Goal: Check status: Check status

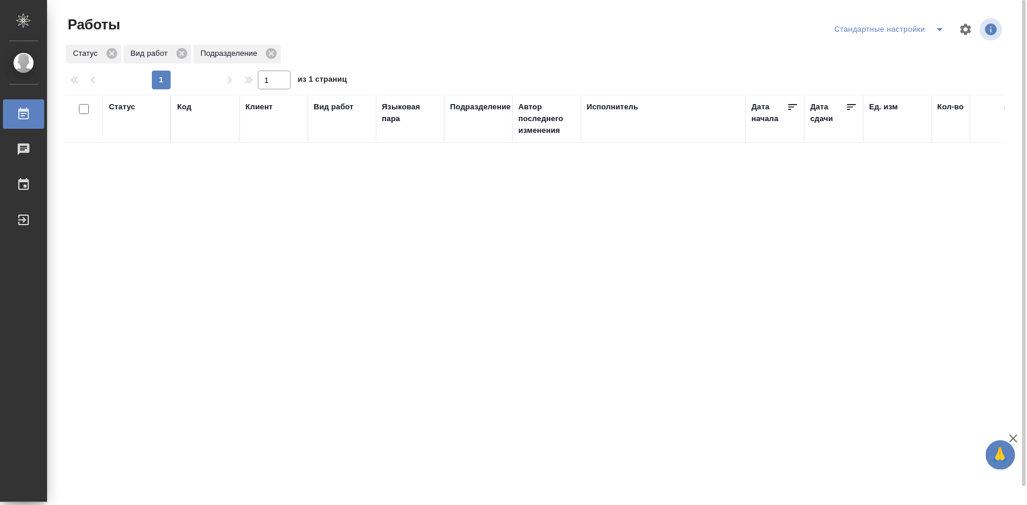
click at [943, 31] on icon "split button" at bounding box center [940, 29] width 14 height 14
click at [871, 54] on li "мои" at bounding box center [892, 53] width 120 height 19
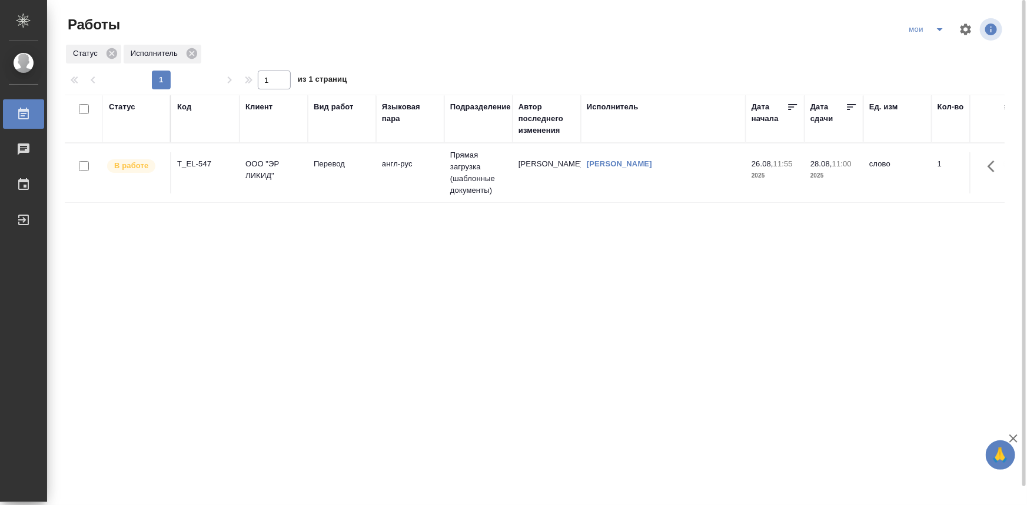
click at [247, 183] on td "ООО "ЭР ЛИКИД"" at bounding box center [273, 172] width 68 height 41
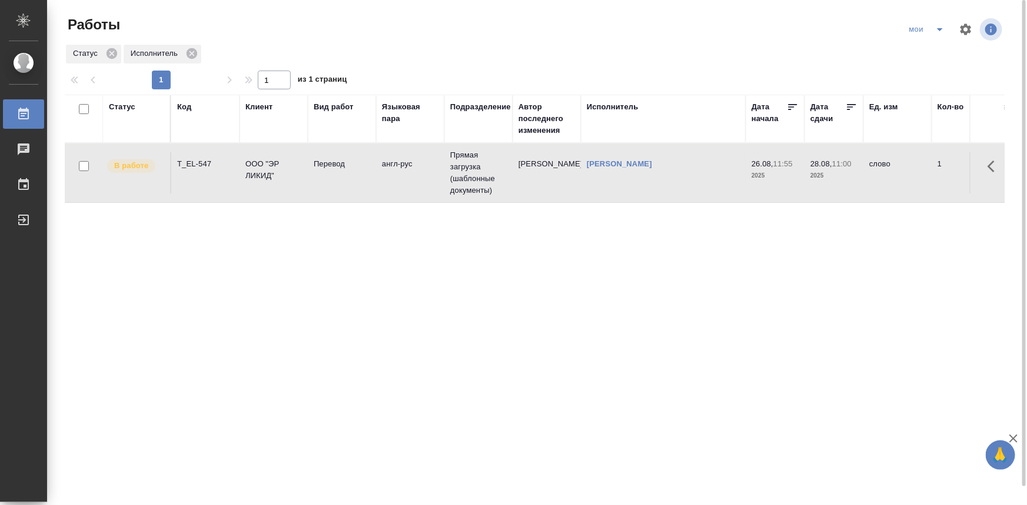
click at [247, 183] on td "ООО "ЭР ЛИКИД"" at bounding box center [273, 172] width 68 height 41
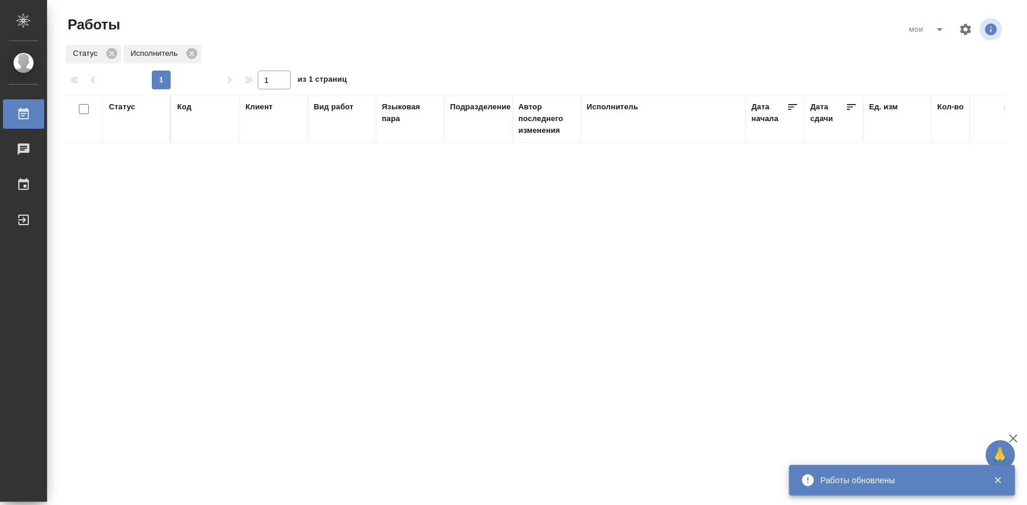
click at [928, 32] on button "split button" at bounding box center [940, 29] width 24 height 19
click at [924, 55] on li "Стандартные настройки" at bounding box center [920, 53] width 113 height 19
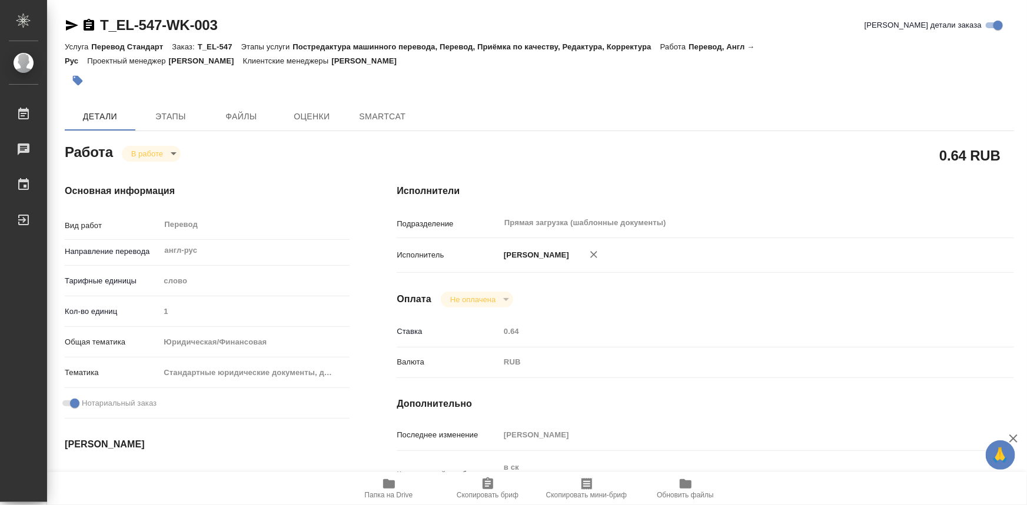
type textarea "x"
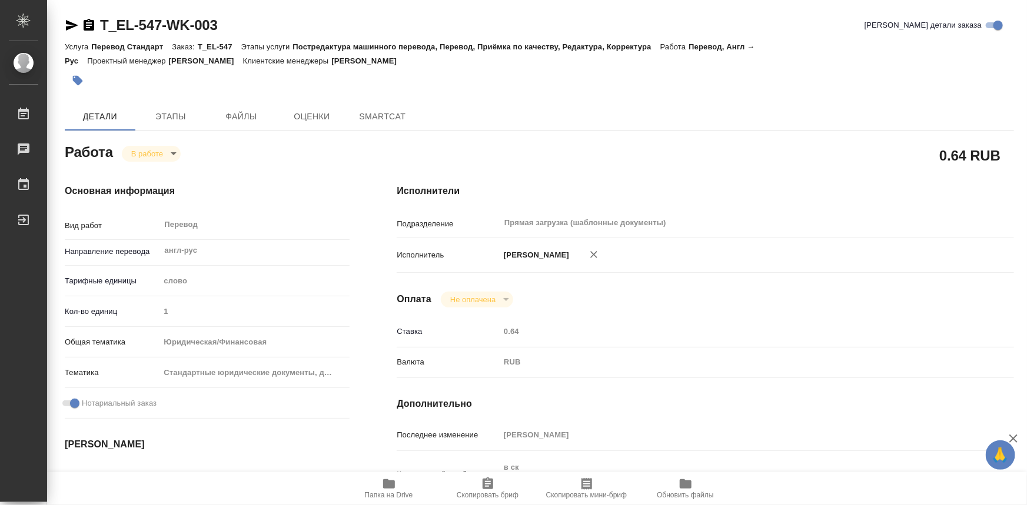
type textarea "x"
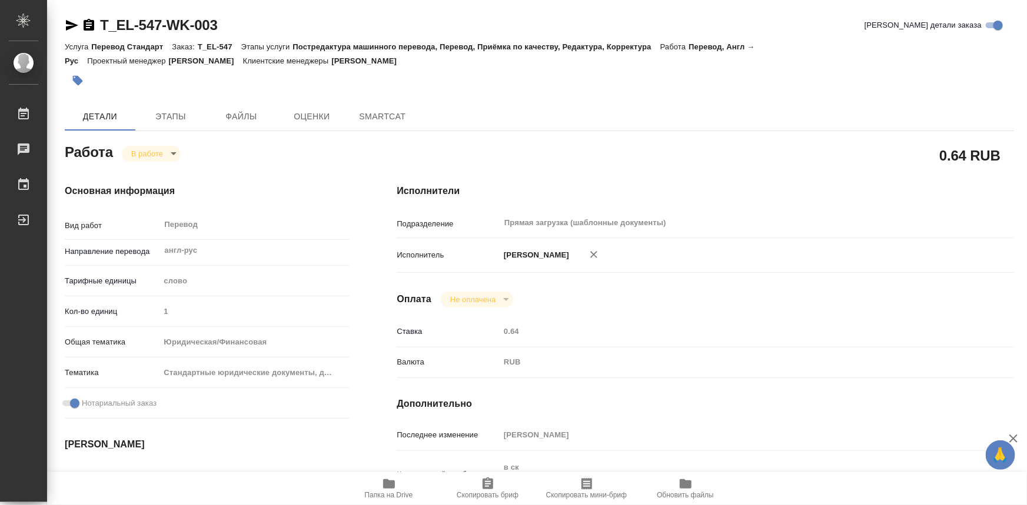
type textarea "x"
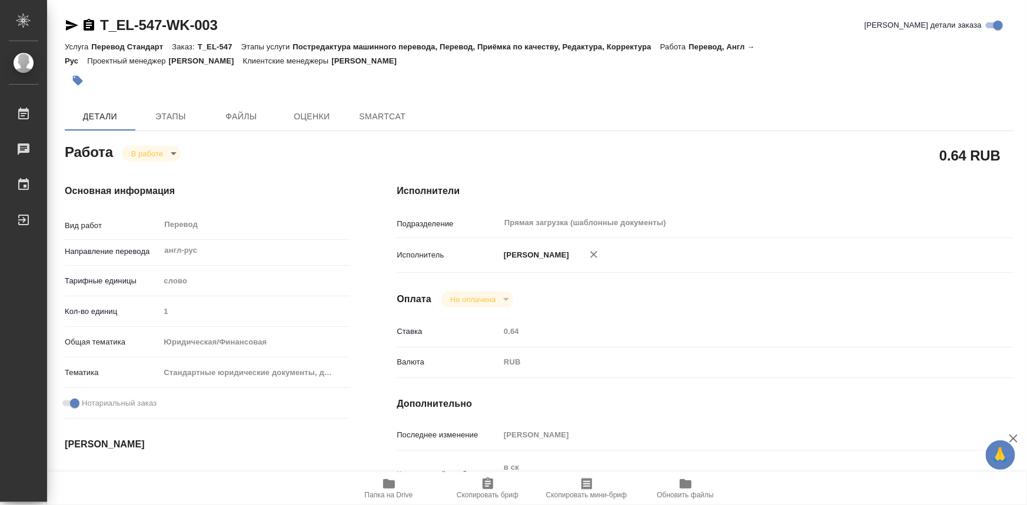
type textarea "x"
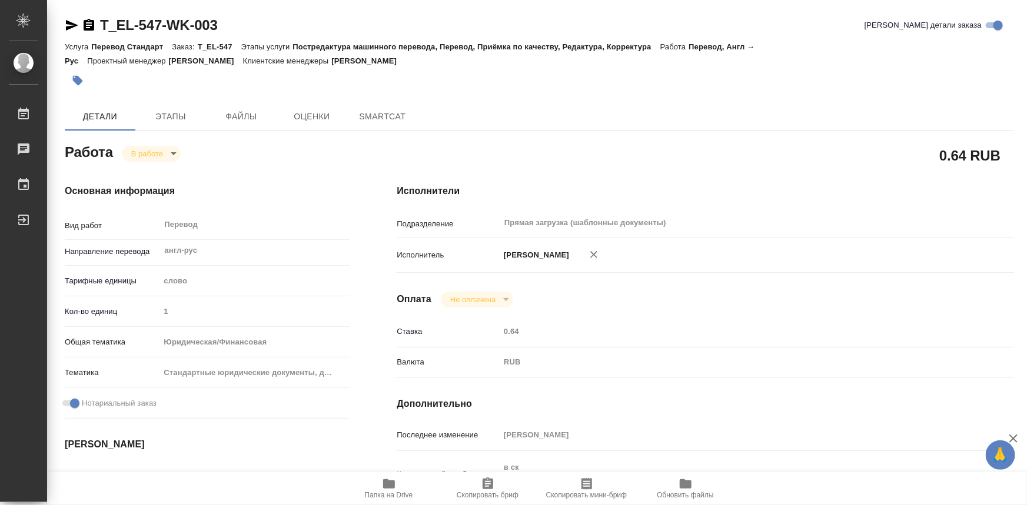
type textarea "x"
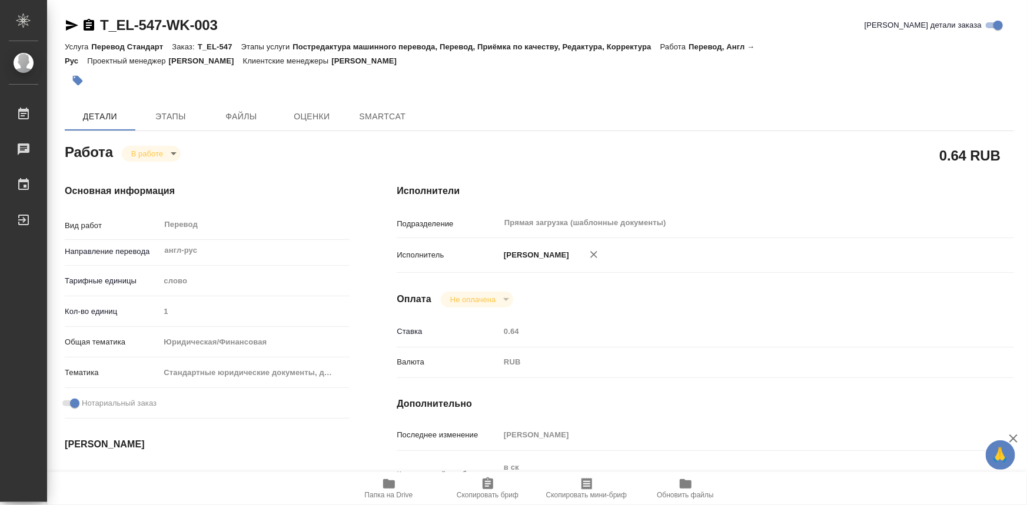
type textarea "x"
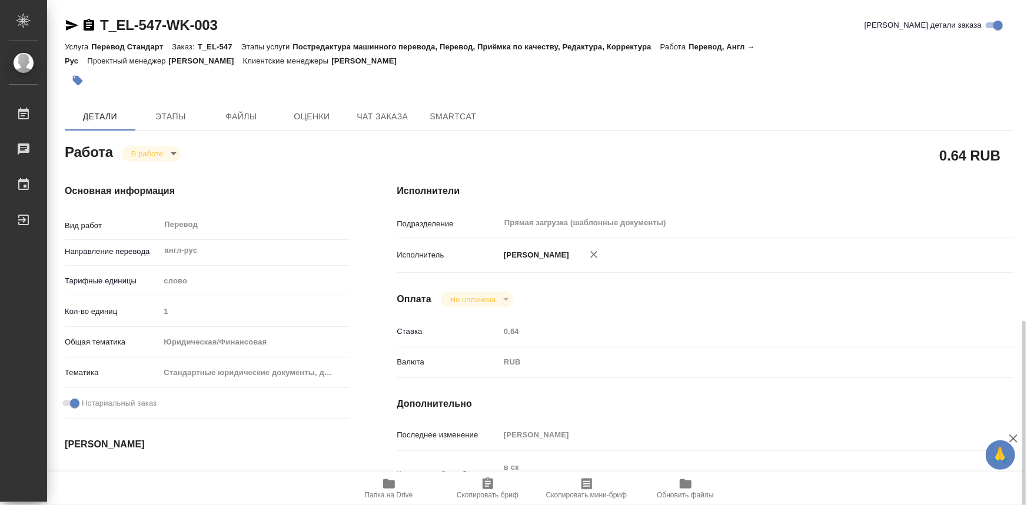
scroll to position [267, 0]
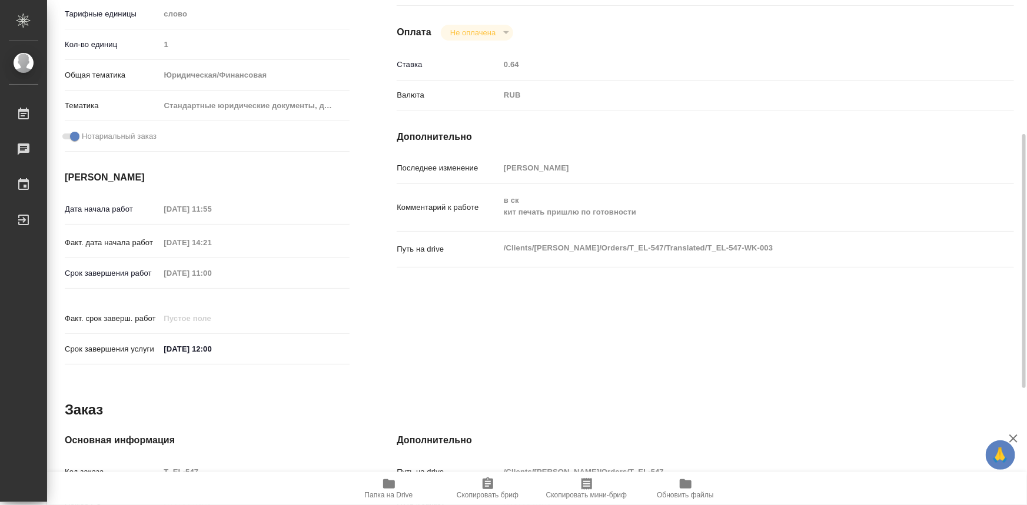
click at [377, 487] on span "Папка на Drive" at bounding box center [389, 488] width 85 height 22
type textarea "x"
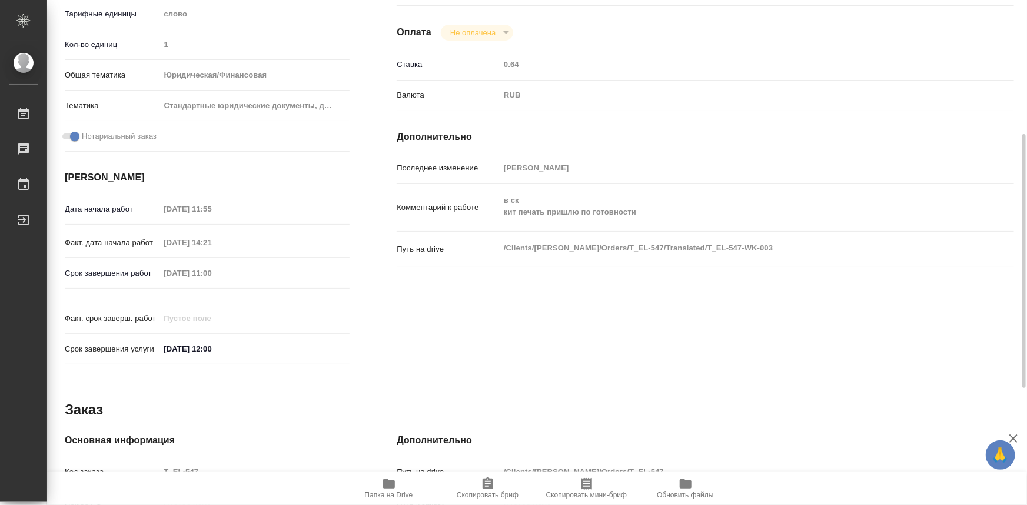
type textarea "x"
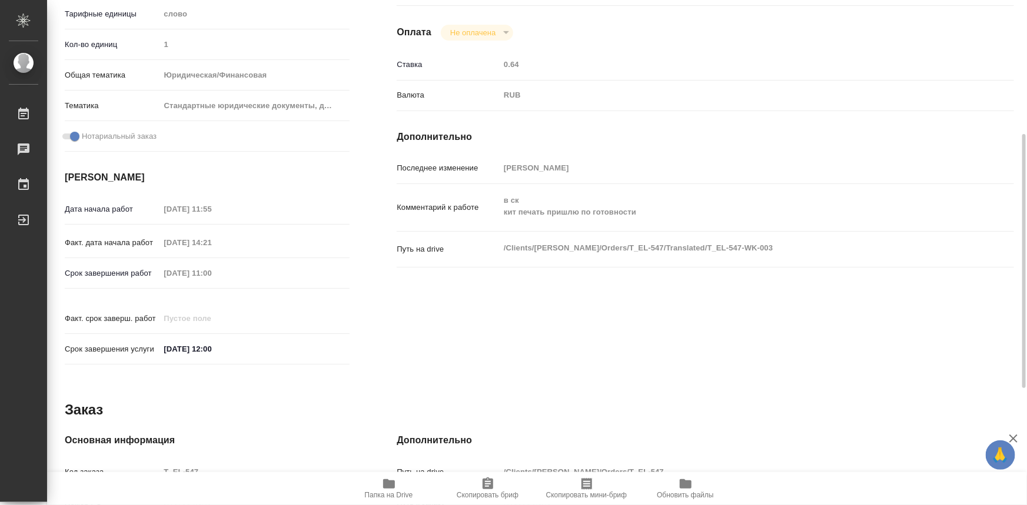
type textarea "x"
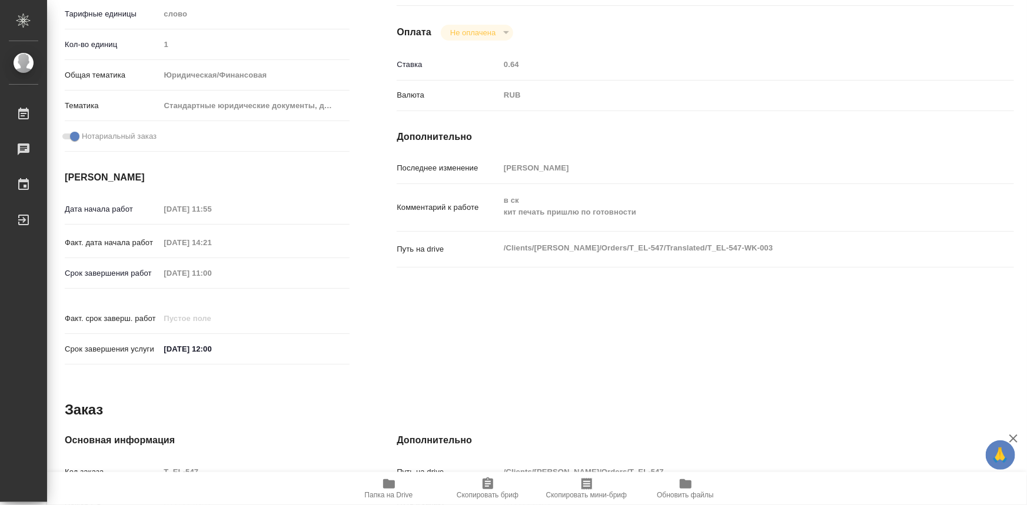
type textarea "x"
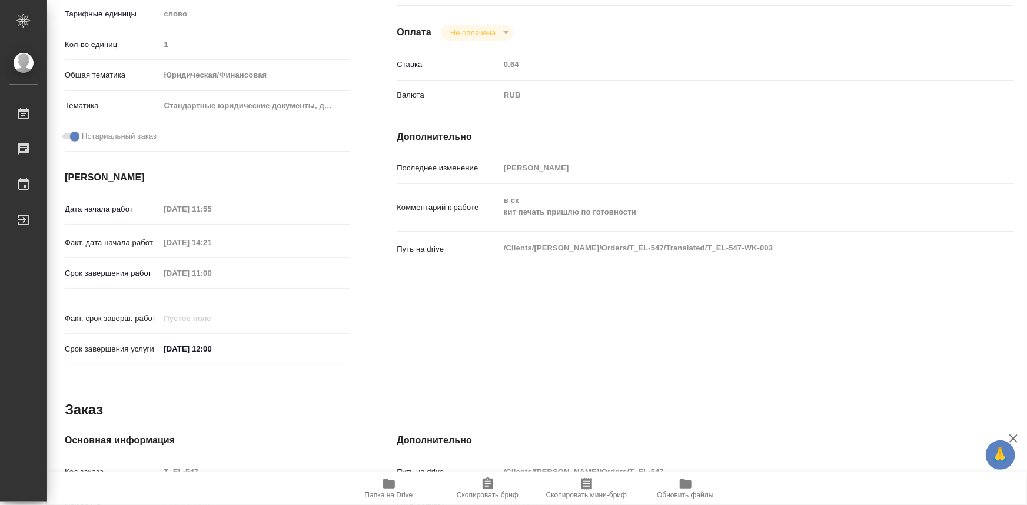
type textarea "x"
click at [398, 480] on span "Папка на Drive" at bounding box center [389, 488] width 85 height 22
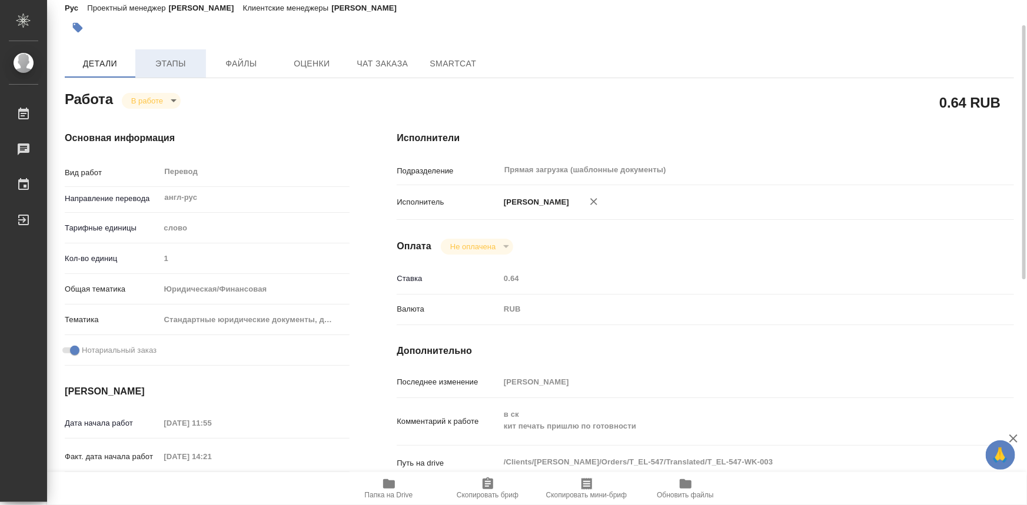
scroll to position [0, 0]
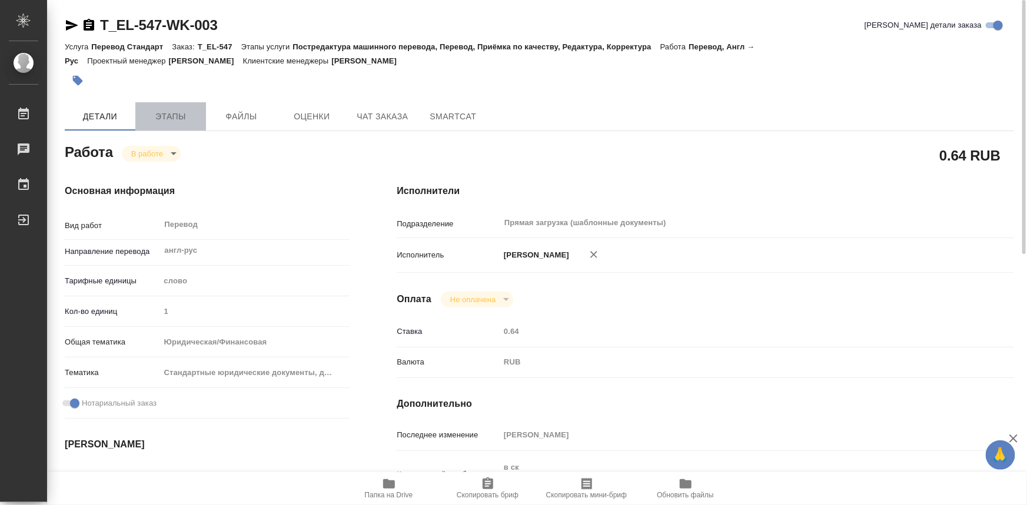
click at [188, 114] on span "Этапы" at bounding box center [170, 116] width 56 height 15
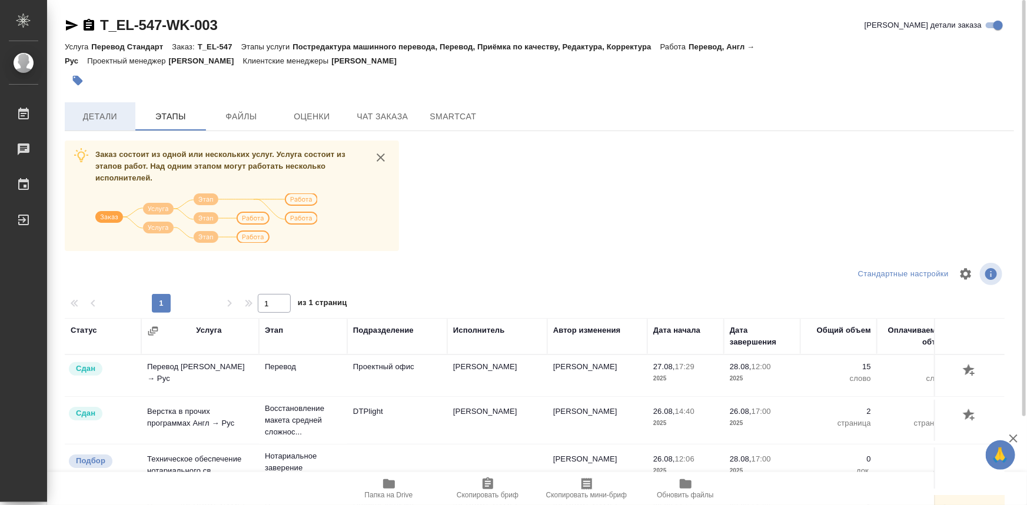
click at [113, 115] on span "Детали" at bounding box center [100, 116] width 56 height 15
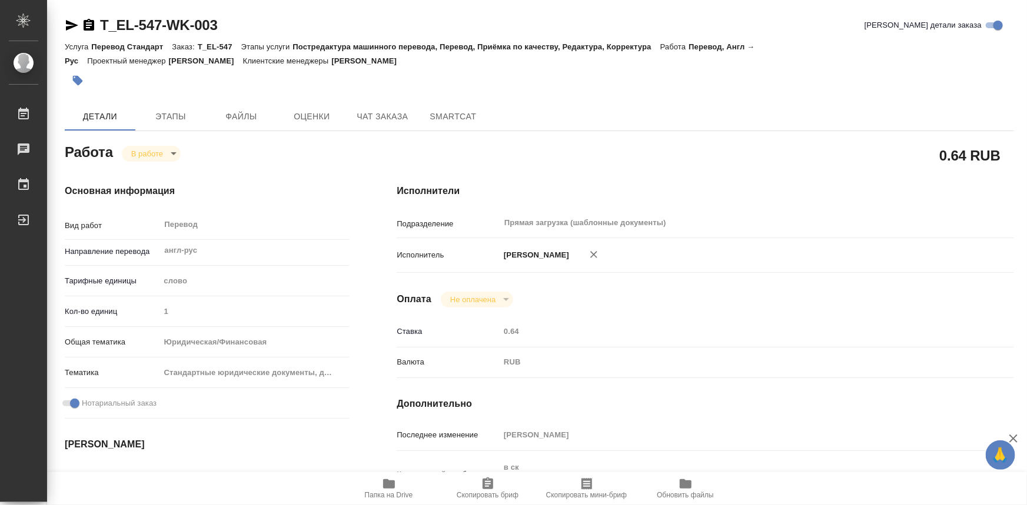
type textarea "x"
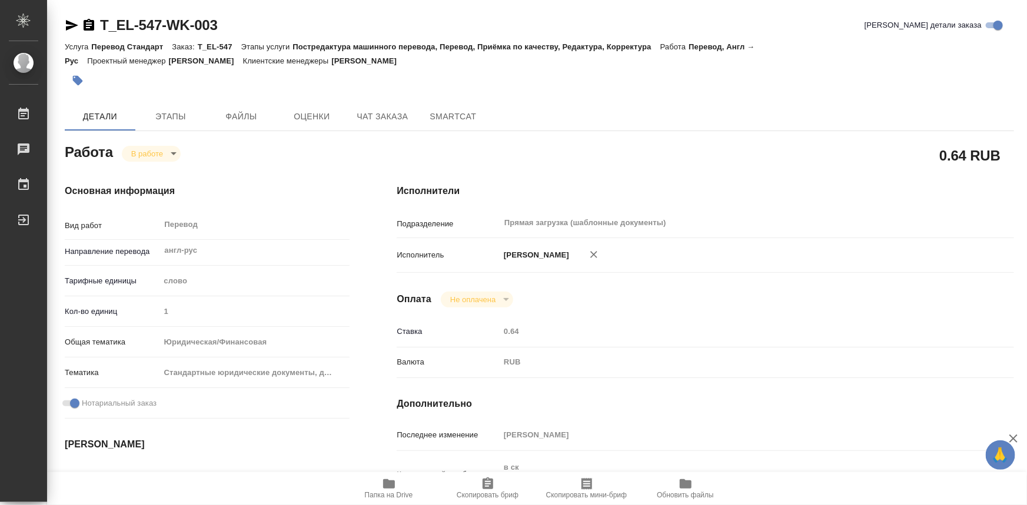
type textarea "x"
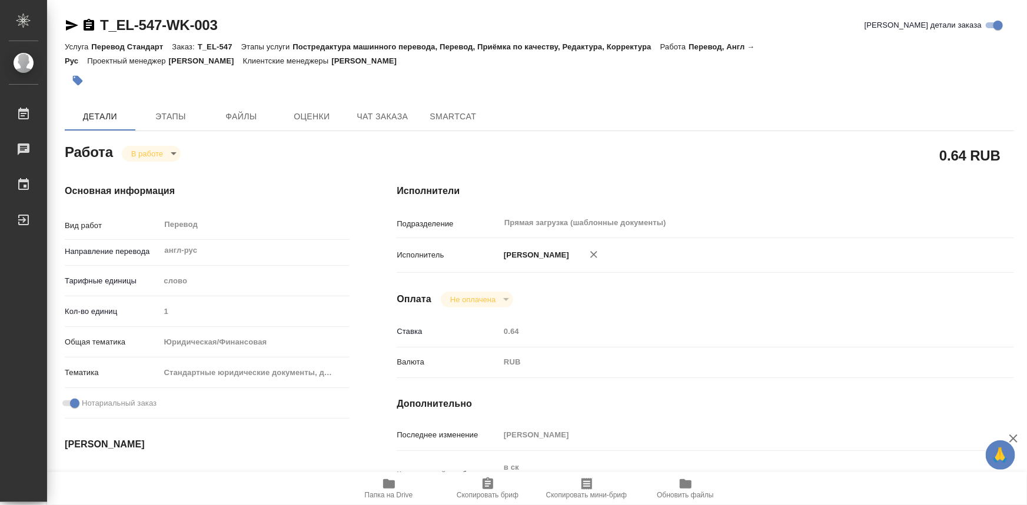
type textarea "x"
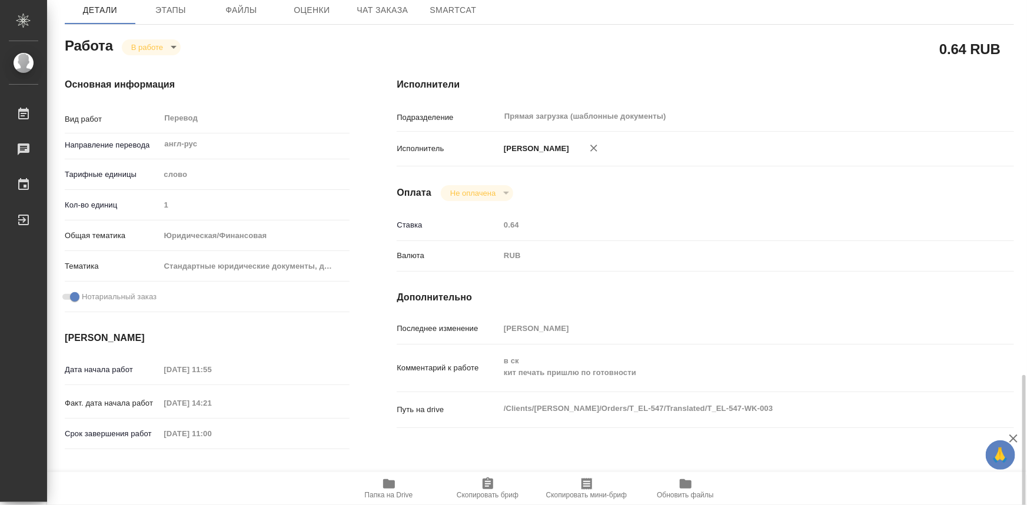
scroll to position [321, 0]
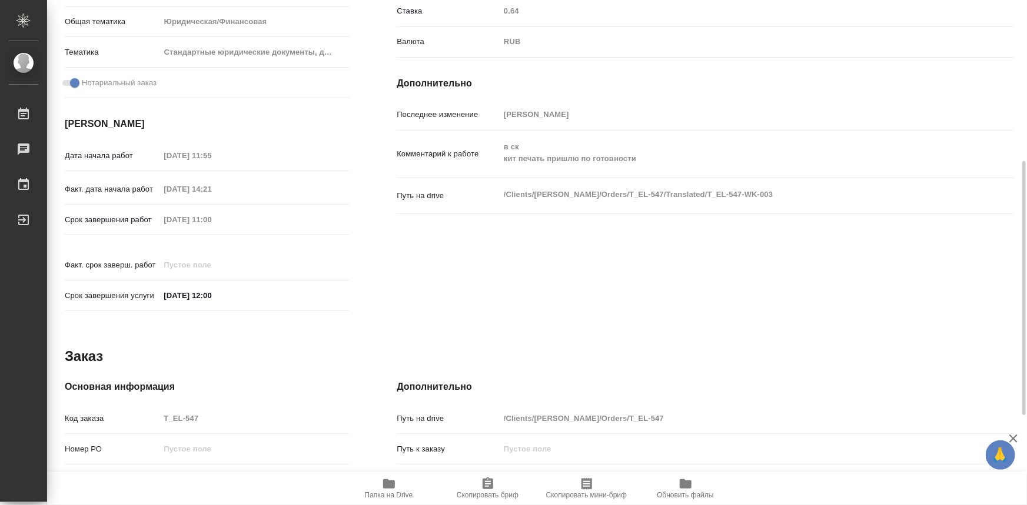
type textarea "x"
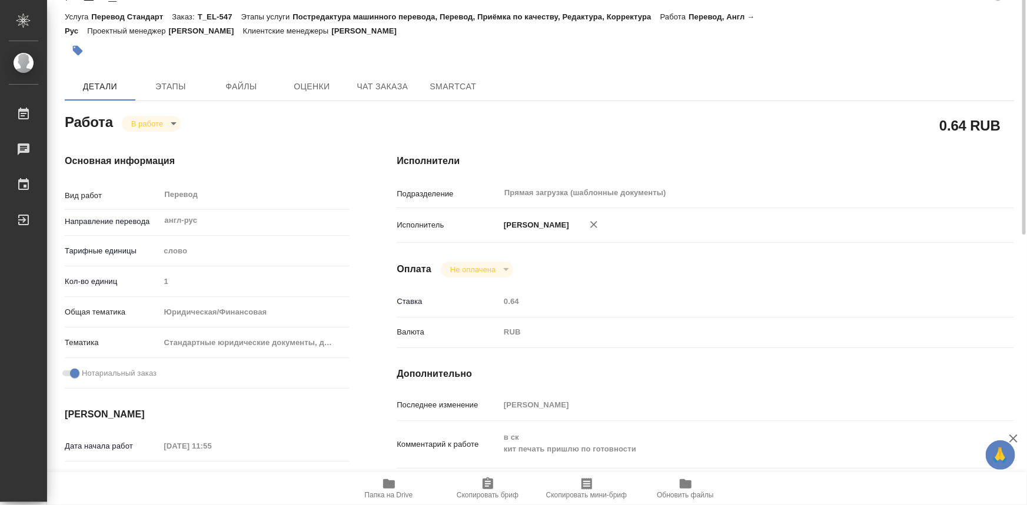
scroll to position [0, 0]
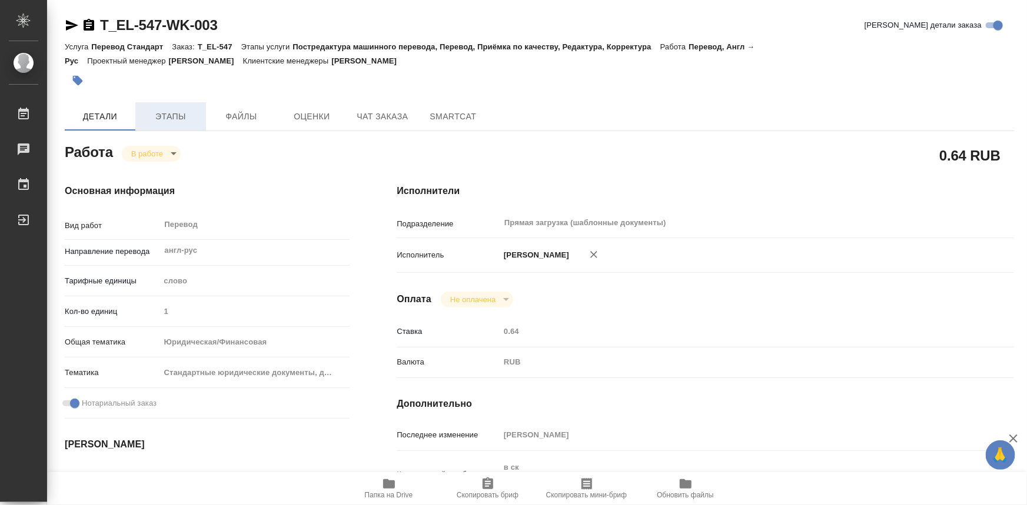
click at [195, 107] on button "Этапы" at bounding box center [170, 116] width 71 height 28
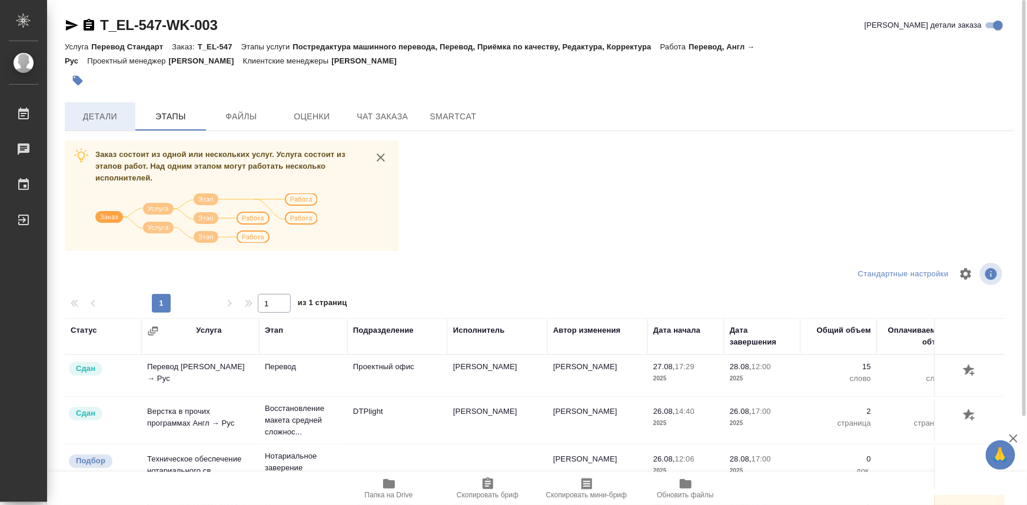
click at [115, 117] on span "Детали" at bounding box center [100, 116] width 56 height 15
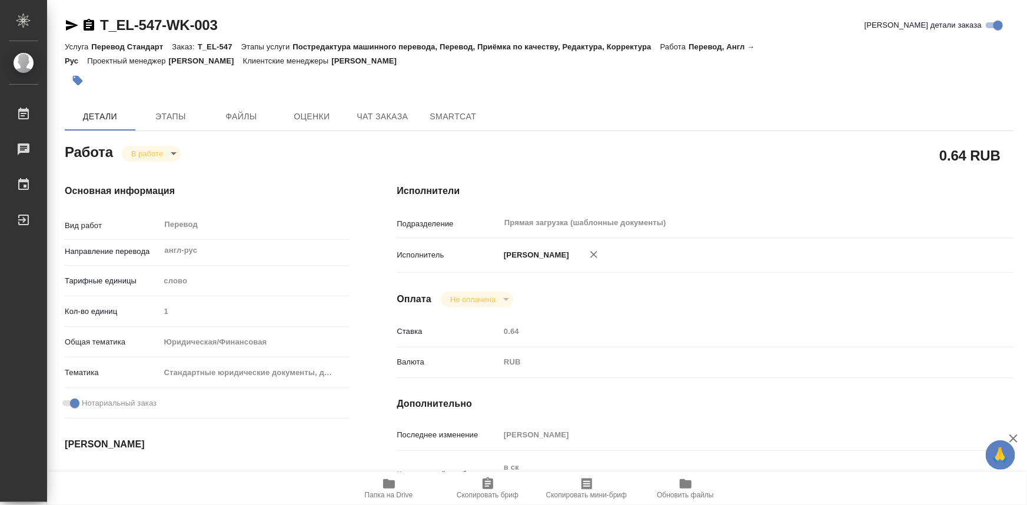
type textarea "x"
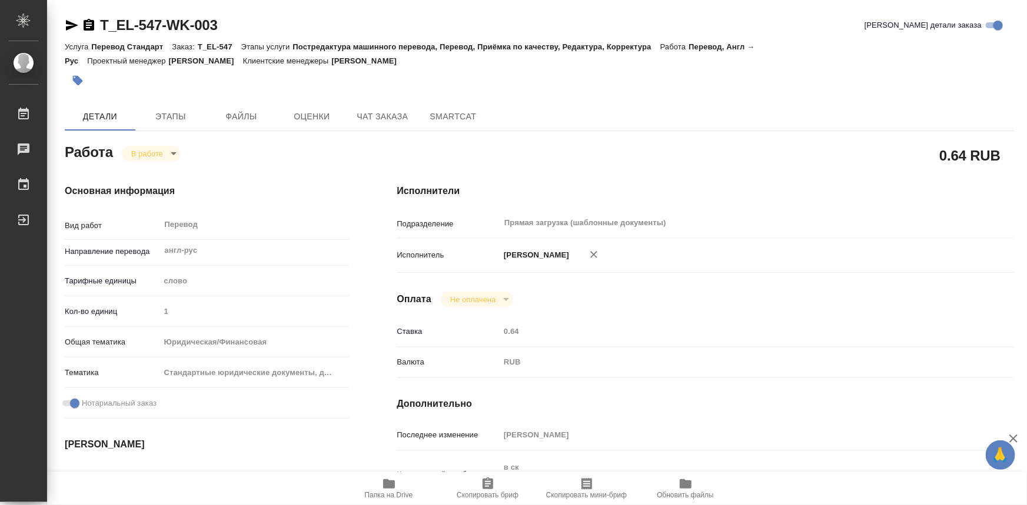
type textarea "x"
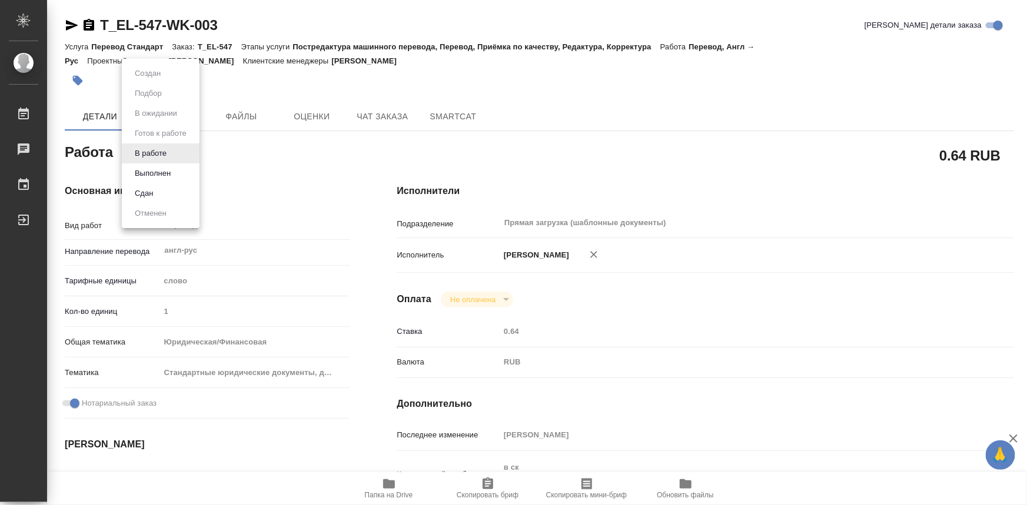
click at [169, 156] on body "🙏 .cls-1 fill:#fff; AWATERA Olejnikova Ekaterina Работы 0 Чаты График Выйти T_E…" at bounding box center [513, 252] width 1027 height 505
type textarea "x"
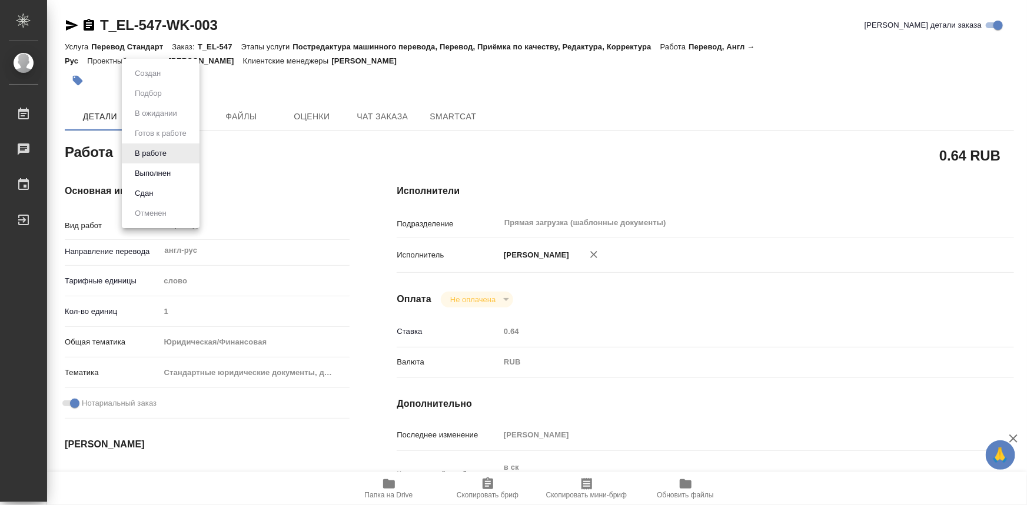
type textarea "x"
click at [172, 171] on button "Выполнен" at bounding box center [152, 173] width 43 height 13
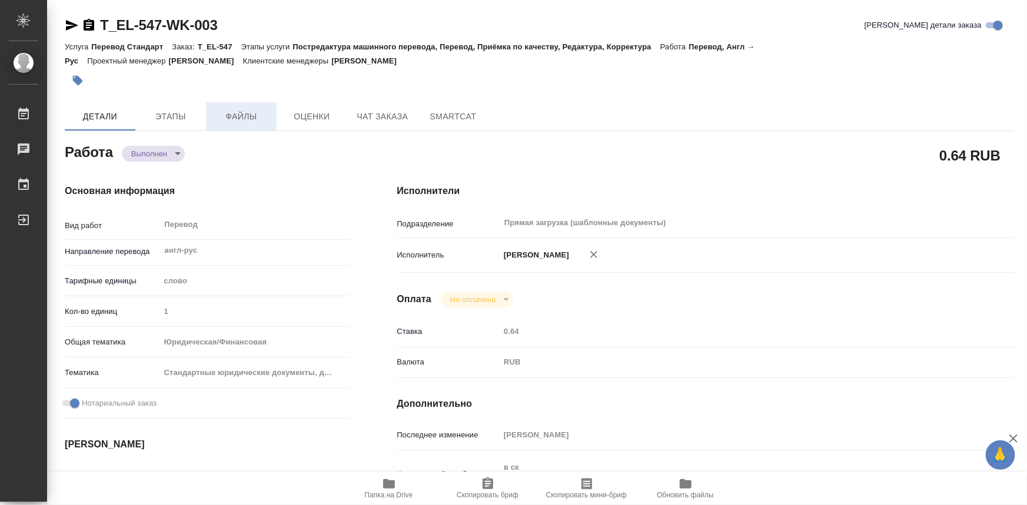
type textarea "x"
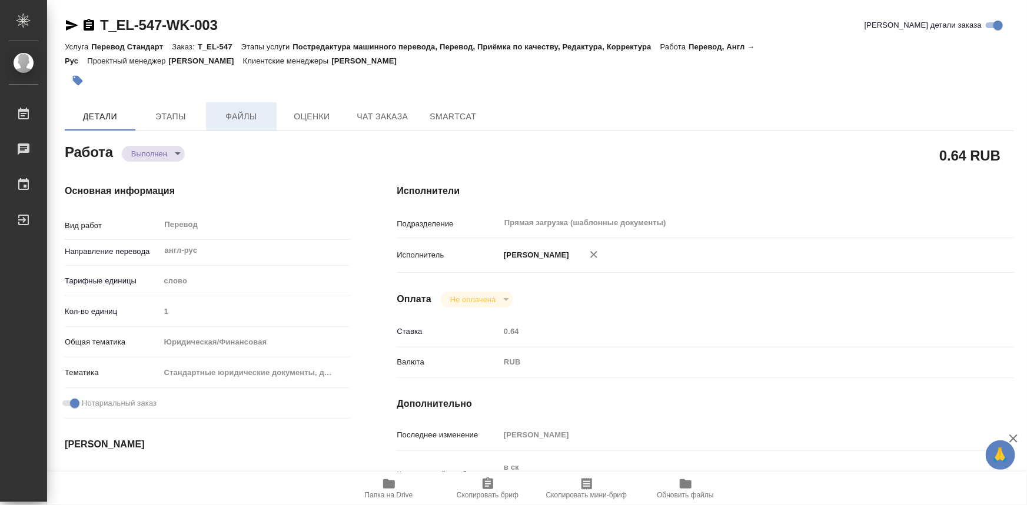
type textarea "x"
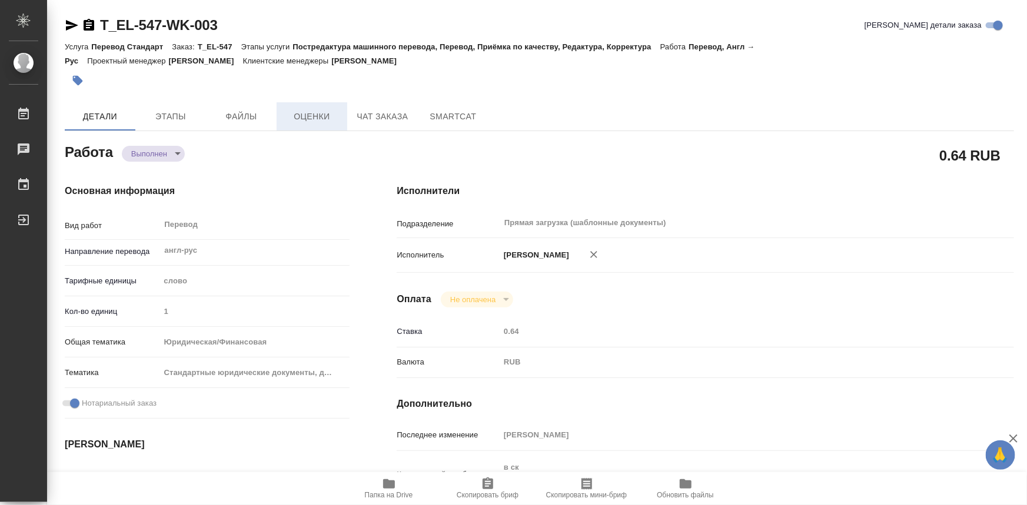
type textarea "x"
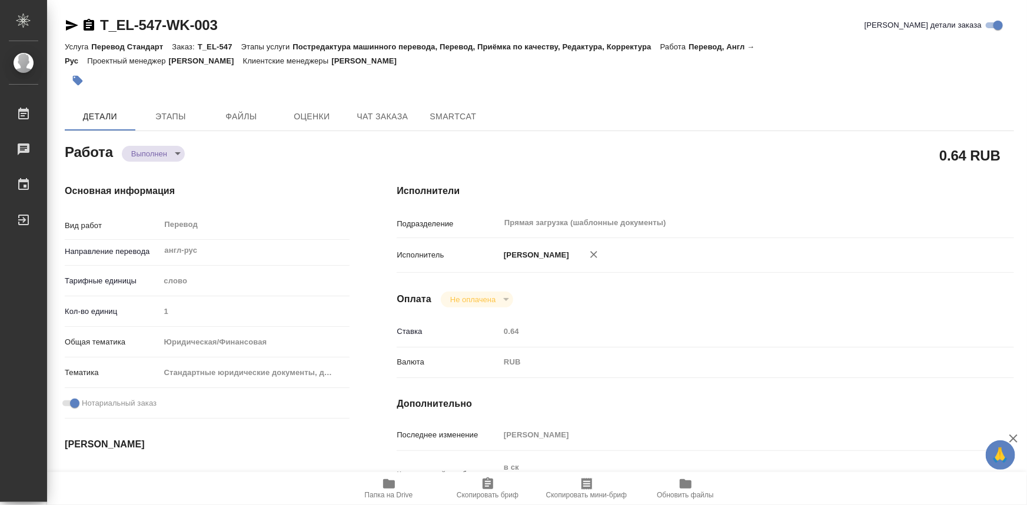
type textarea "x"
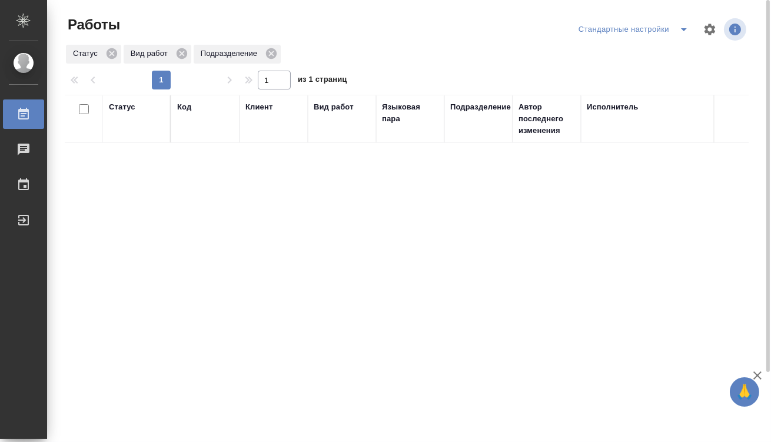
click at [680, 29] on icon "split button" at bounding box center [684, 29] width 14 height 14
click at [646, 45] on li "мои" at bounding box center [635, 53] width 120 height 19
click at [131, 106] on div "Статус" at bounding box center [122, 107] width 26 height 12
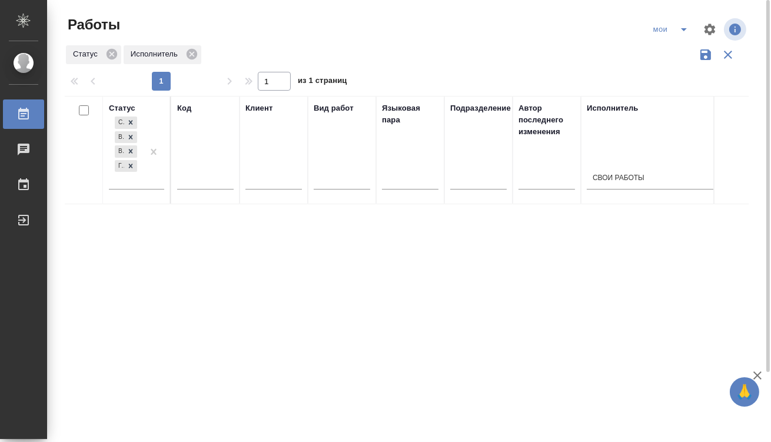
click at [145, 191] on div "Создан В ожидании В работе Готов к работе" at bounding box center [136, 156] width 55 height 84
click at [143, 187] on div at bounding box center [153, 151] width 21 height 75
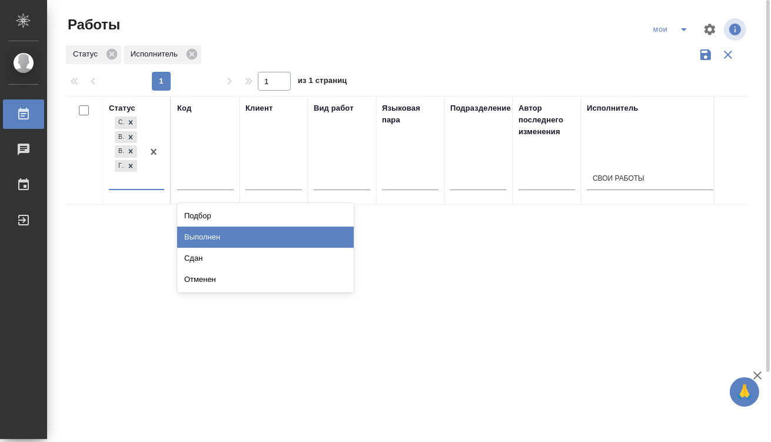
click at [204, 235] on div "Выполнен" at bounding box center [265, 237] width 177 height 21
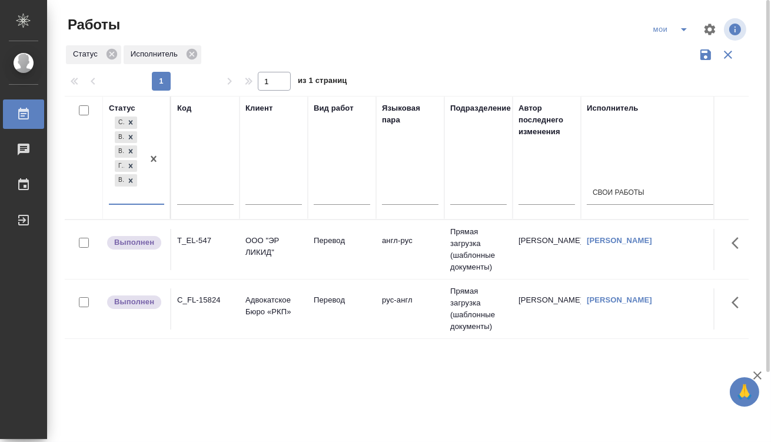
click at [128, 204] on div "Создан В ожидании В работе Готов к работе Выполнен" at bounding box center [136, 159] width 55 height 91
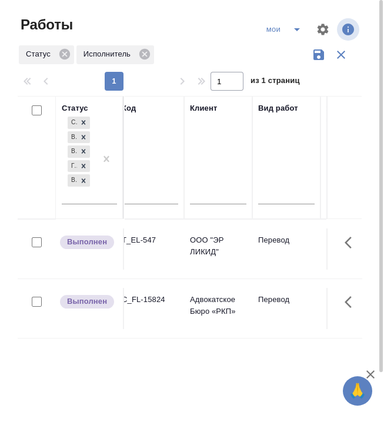
scroll to position [0, 22]
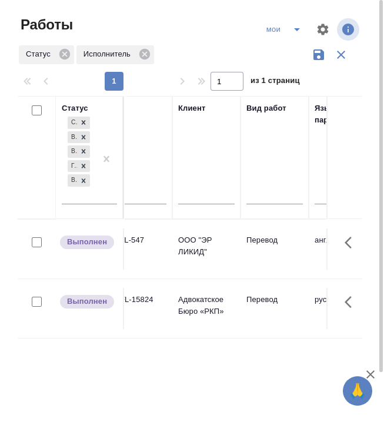
drag, startPoint x: 209, startPoint y: 335, endPoint x: 231, endPoint y: 340, distance: 22.3
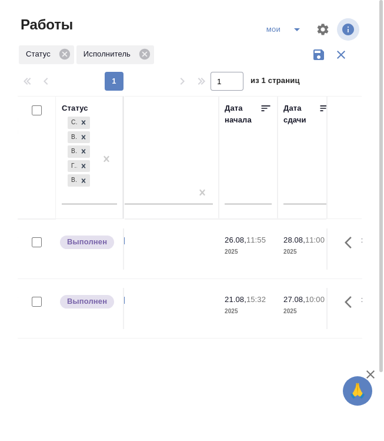
scroll to position [0, 507]
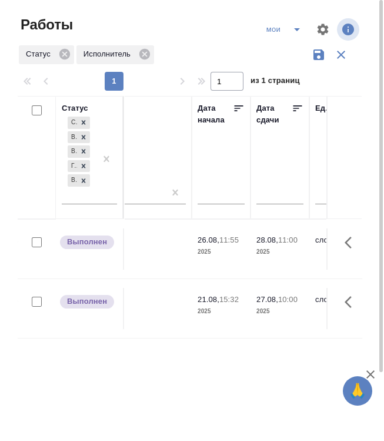
drag, startPoint x: 204, startPoint y: 342, endPoint x: 275, endPoint y: 352, distance: 71.2
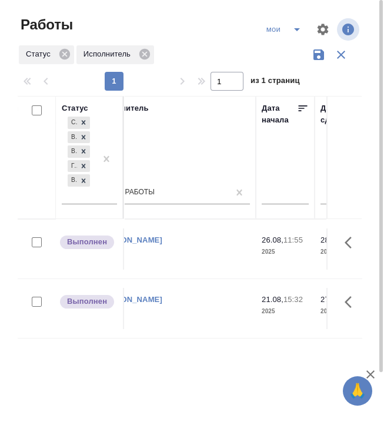
drag, startPoint x: 214, startPoint y: 331, endPoint x: 147, endPoint y: 327, distance: 66.7
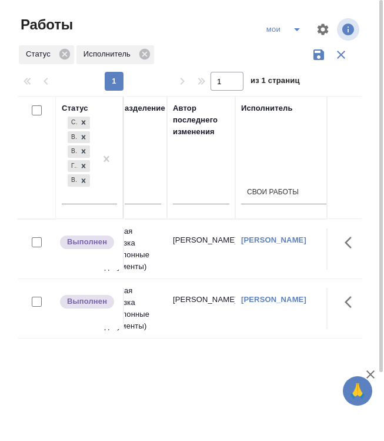
drag, startPoint x: 225, startPoint y: 331, endPoint x: 143, endPoint y: 329, distance: 81.8
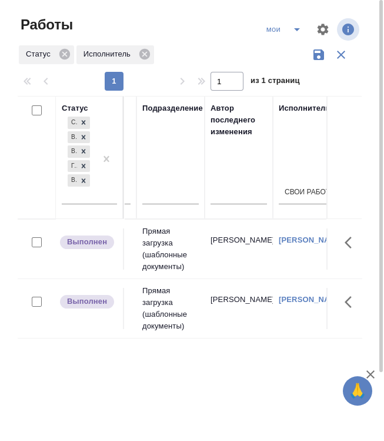
click at [193, 259] on td "Прямая загрузка (шаблонные документы)" at bounding box center [171, 248] width 68 height 59
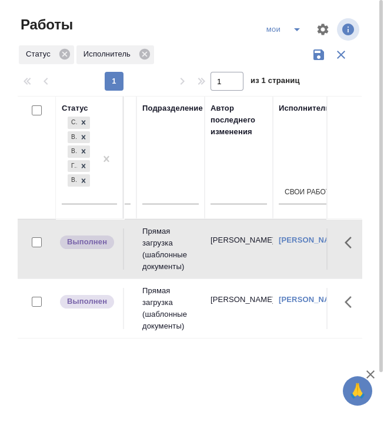
click at [193, 259] on td "Прямая загрузка (шаблонные документы)" at bounding box center [171, 248] width 68 height 59
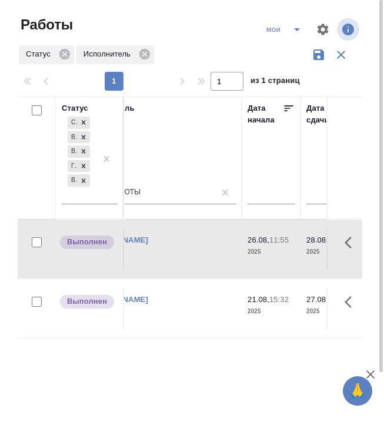
scroll to position [0, 580]
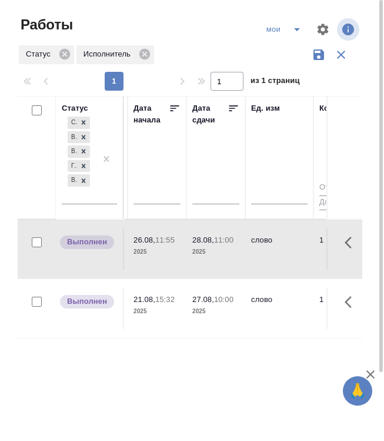
drag, startPoint x: 124, startPoint y: 270, endPoint x: 227, endPoint y: 271, distance: 102.4
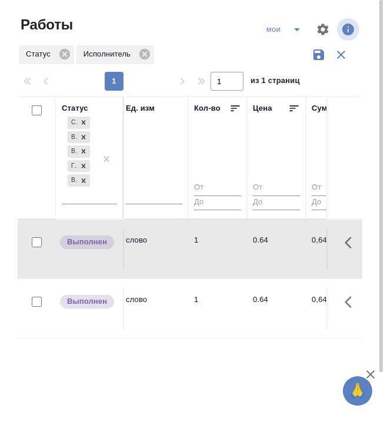
drag, startPoint x: 175, startPoint y: 344, endPoint x: 278, endPoint y: 342, distance: 102.4
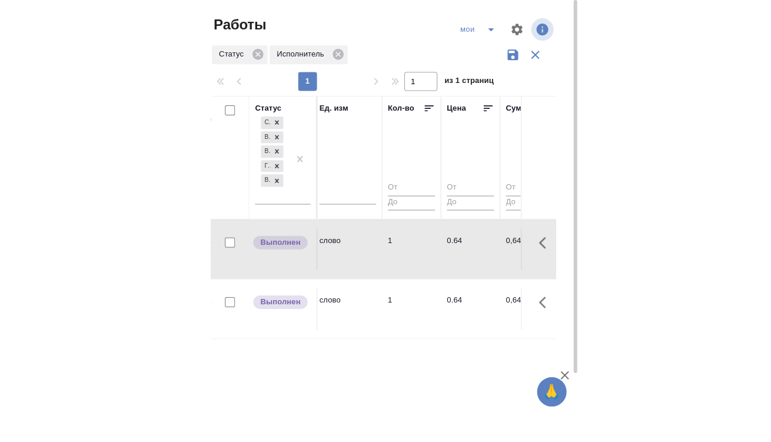
scroll to position [0, 782]
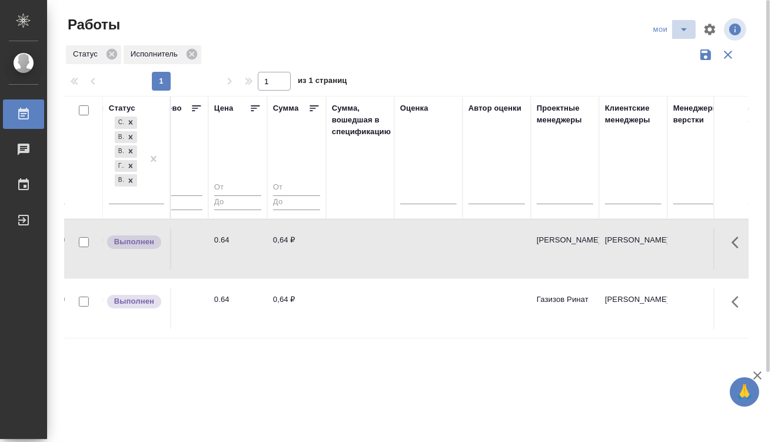
click at [682, 25] on icon "split button" at bounding box center [684, 29] width 14 height 14
click at [684, 48] on li "Стандартные настройки" at bounding box center [671, 53] width 113 height 19
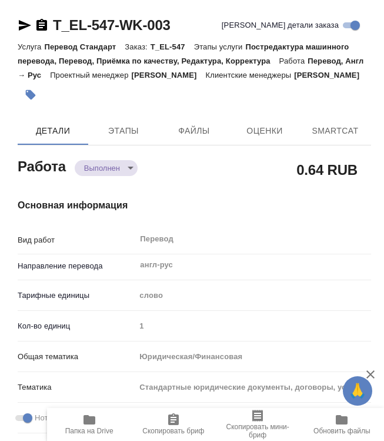
type textarea "x"
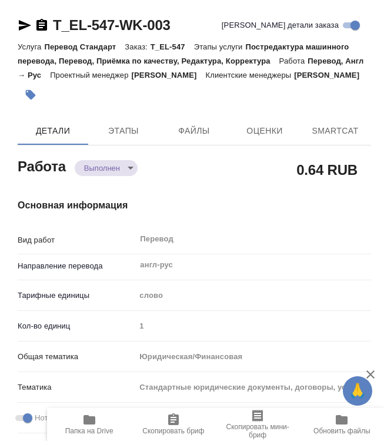
type textarea "x"
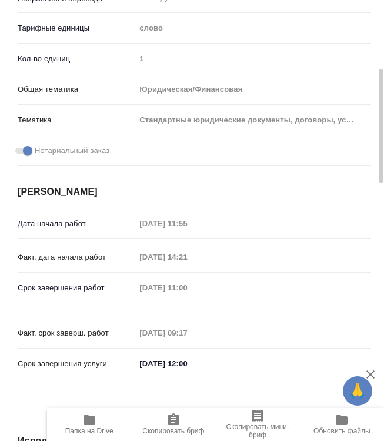
type textarea "x"
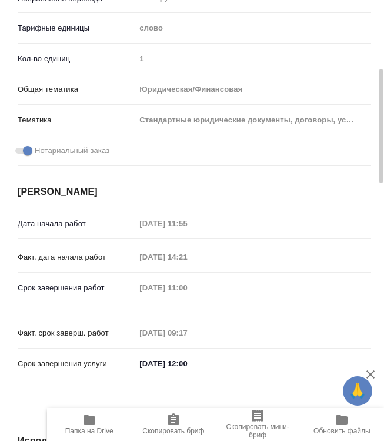
type textarea "x"
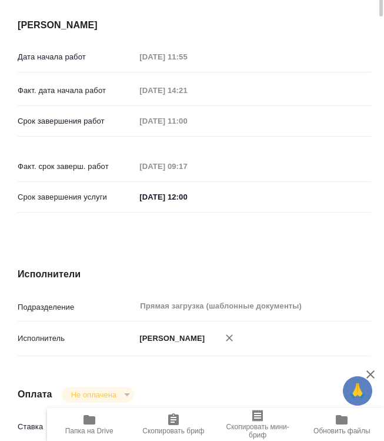
type textarea "x"
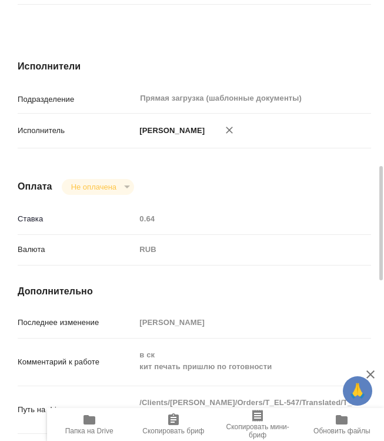
scroll to position [909, 0]
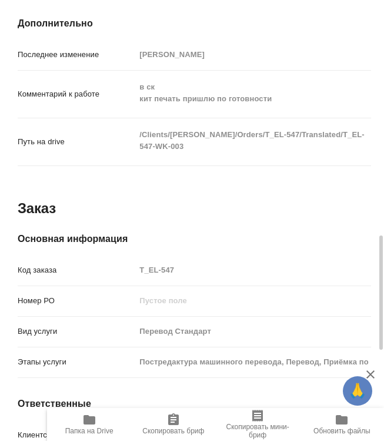
type textarea "x"
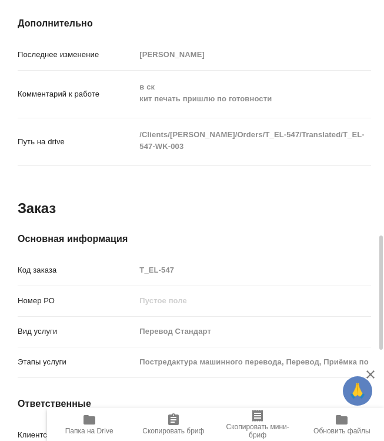
click at [127, 282] on div "Код заказа T_EL-547" at bounding box center [195, 275] width 354 height 31
type textarea "x"
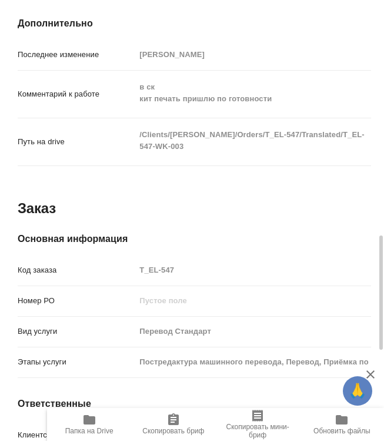
type textarea "x"
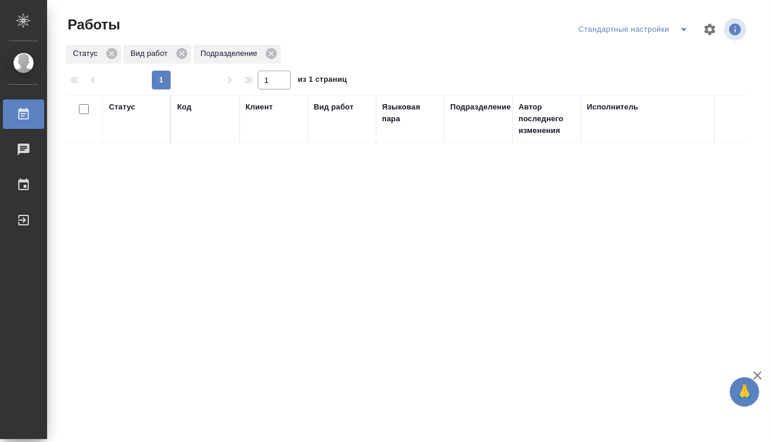
click at [525, 311] on div "Статус Код Клиент Вид работ Языковая пара Подразделение Автор последнего измене…" at bounding box center [407, 307] width 684 height 424
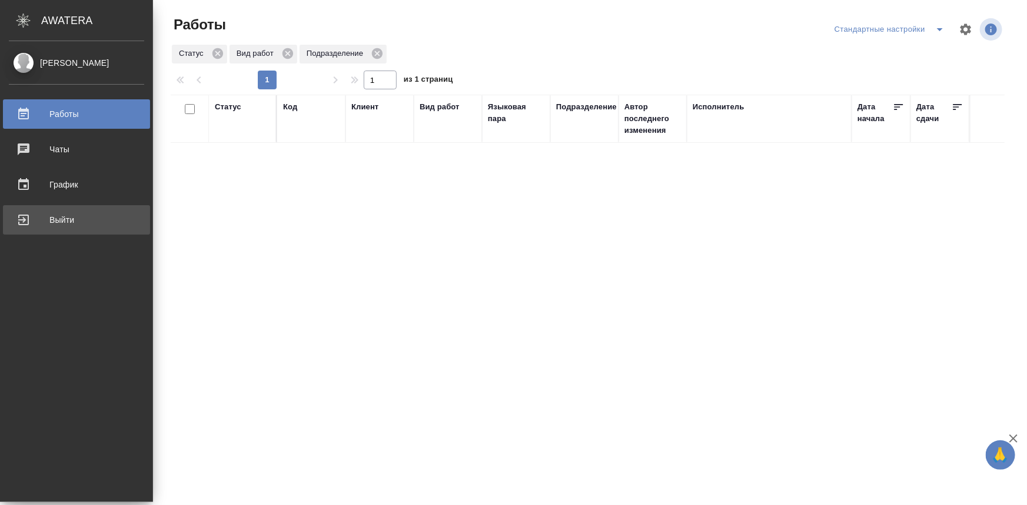
click at [33, 223] on div "Выйти" at bounding box center [76, 220] width 135 height 18
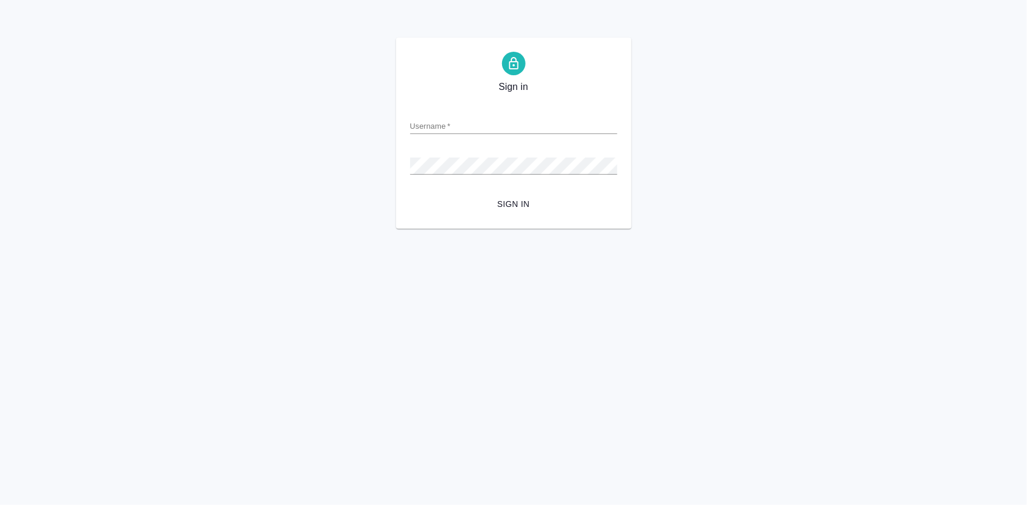
click at [459, 128] on input "Username   *" at bounding box center [513, 126] width 207 height 16
type input "[EMAIL_ADDRESS][DOMAIN_NAME]"
click at [514, 196] on button "Sign in" at bounding box center [513, 205] width 207 height 22
